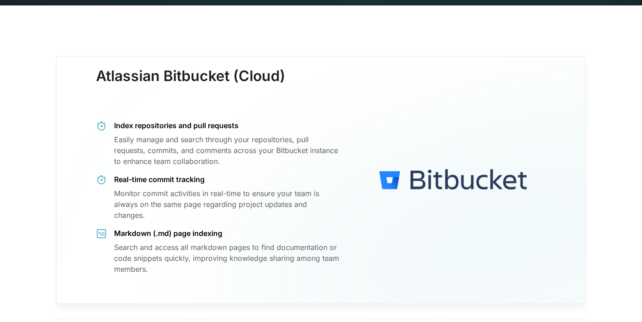
scroll to position [596, 0]
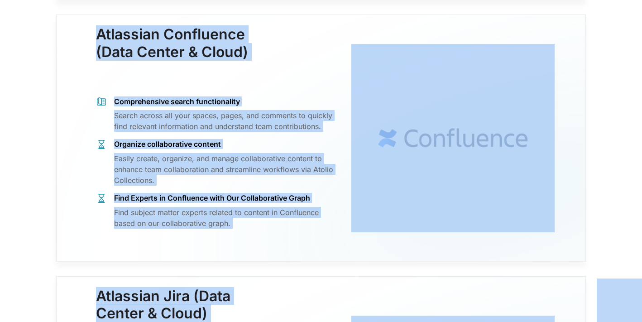
copy body "Product Security Connectors Use Cases Resources Blog Podcast Case Studies Docum…"
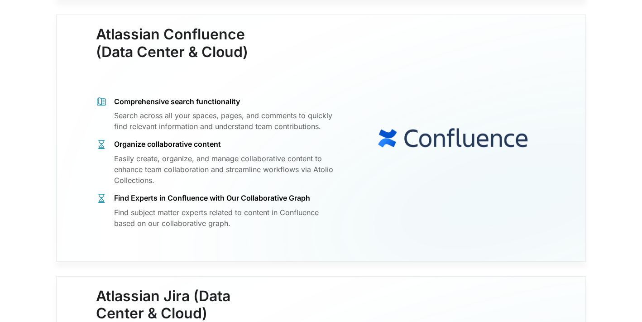
click at [561, 119] on div "Atlassian Confluence (Data Center & Cloud) ‍ Comprehensive search functionality…" at bounding box center [320, 137] width 529 height 247
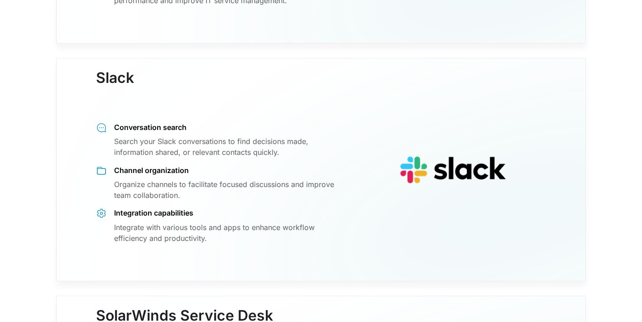
scroll to position [6858, 0]
